Goal: Find specific page/section: Locate a particular part of the current website

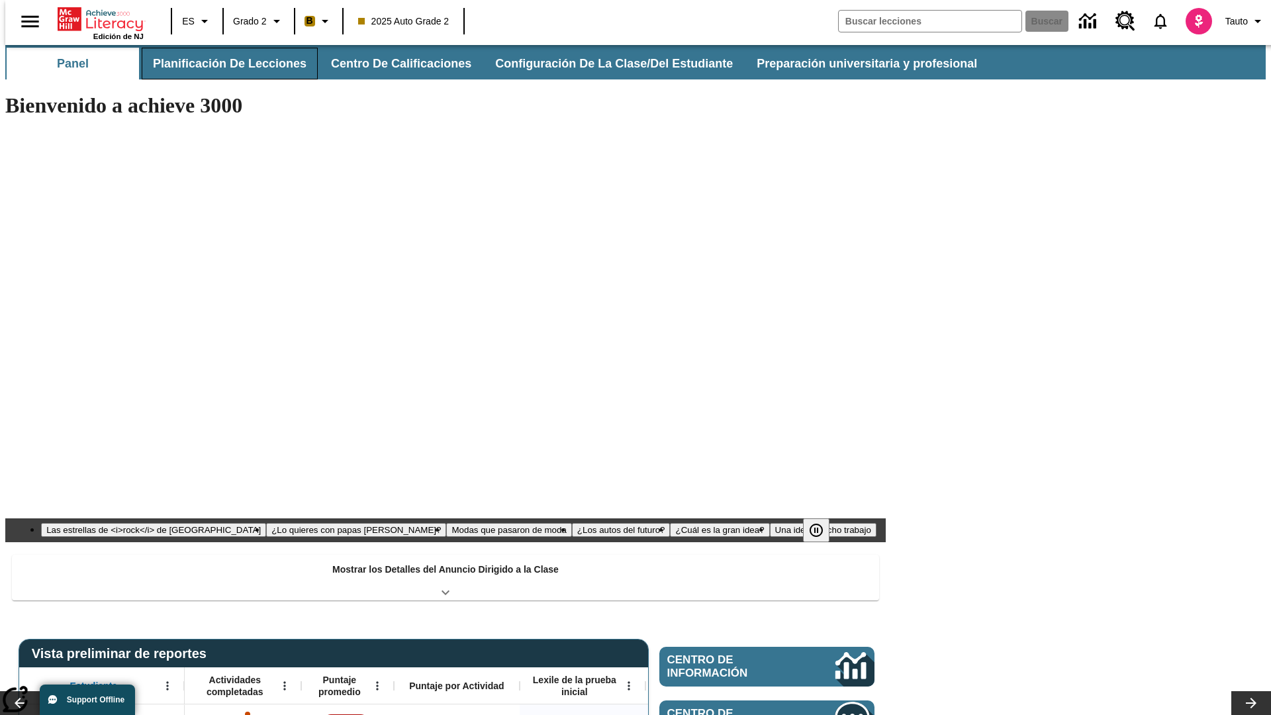
click at [222, 64] on button "Planificación de lecciones" at bounding box center [230, 64] width 176 height 32
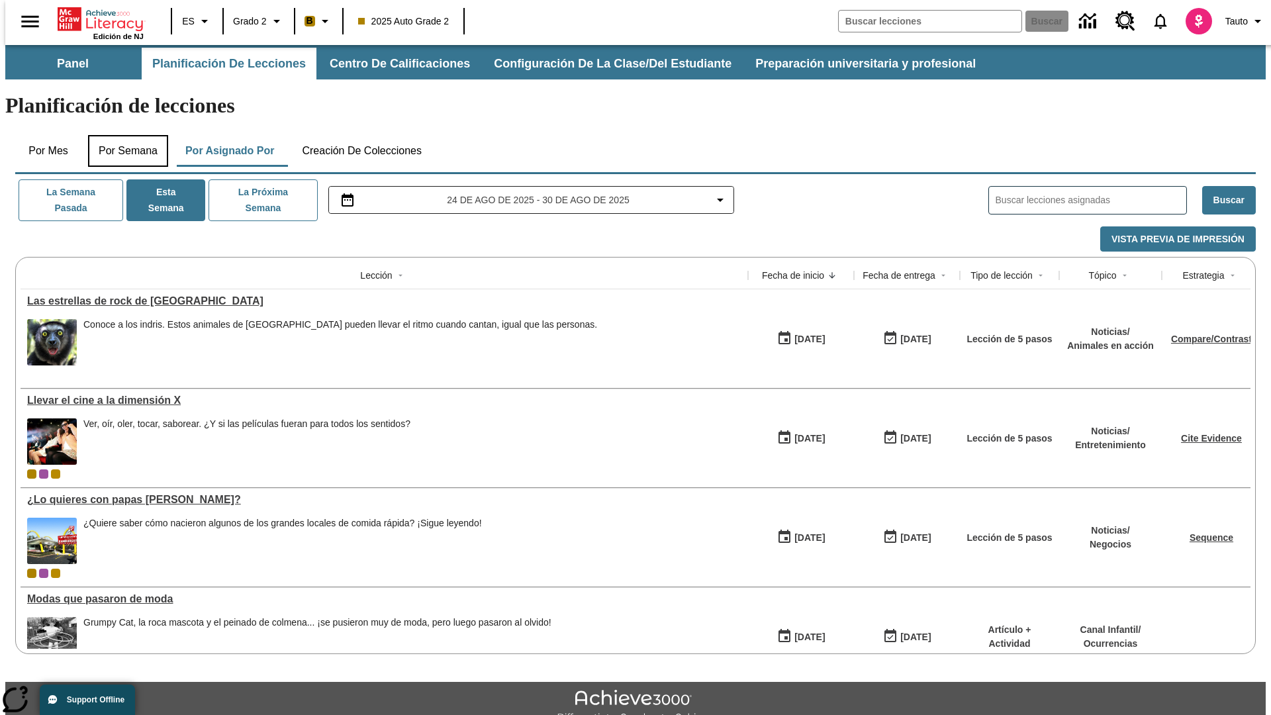
click at [124, 135] on button "Por semana" at bounding box center [128, 151] width 80 height 32
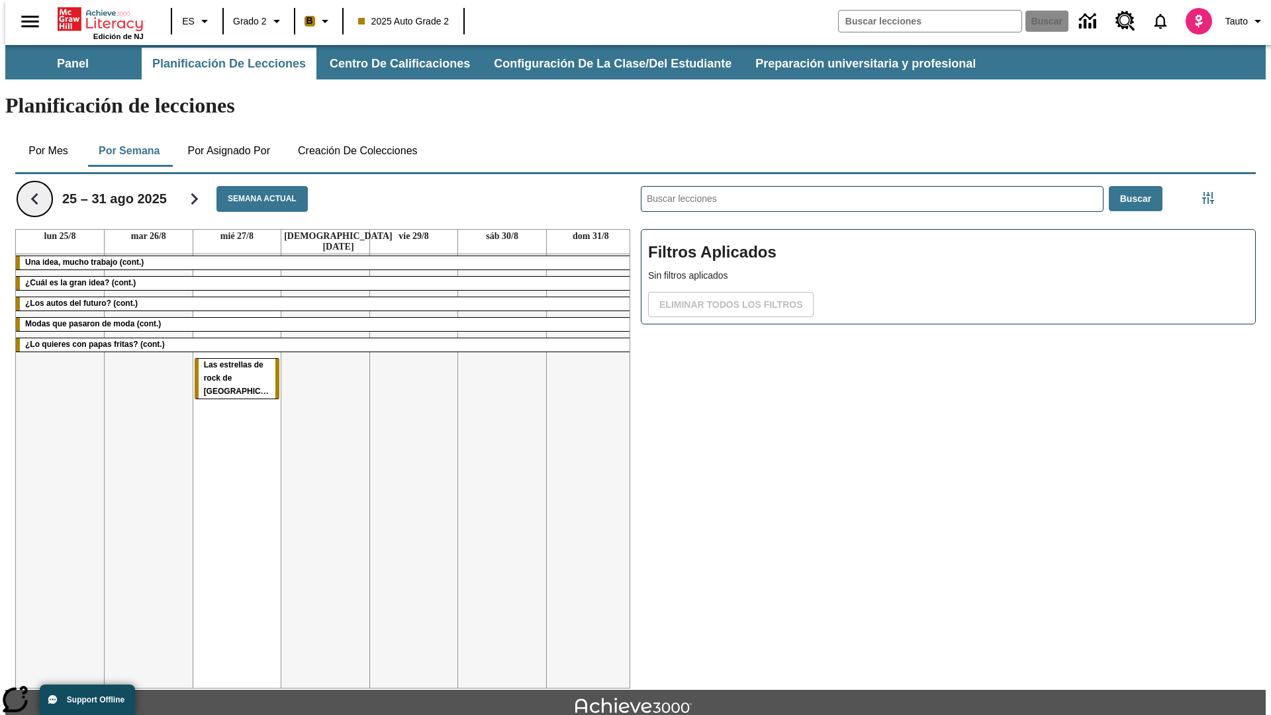
click at [29, 187] on icon "Regresar" at bounding box center [34, 198] width 23 height 23
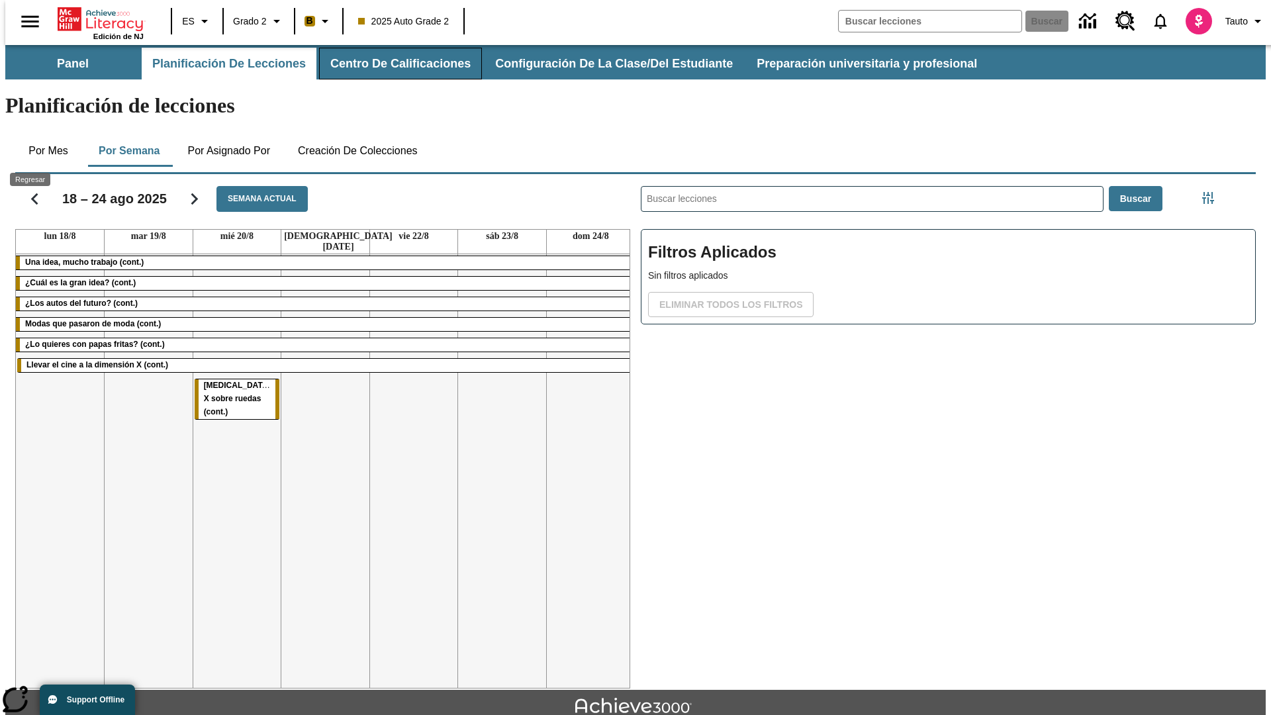
click at [389, 64] on button "Centro de calificaciones" at bounding box center [400, 64] width 163 height 32
click at [252, 186] on button "Semana actual" at bounding box center [262, 199] width 91 height 26
click at [185, 187] on icon "Seguir" at bounding box center [194, 198] width 23 height 23
